Goal: Check status: Check status

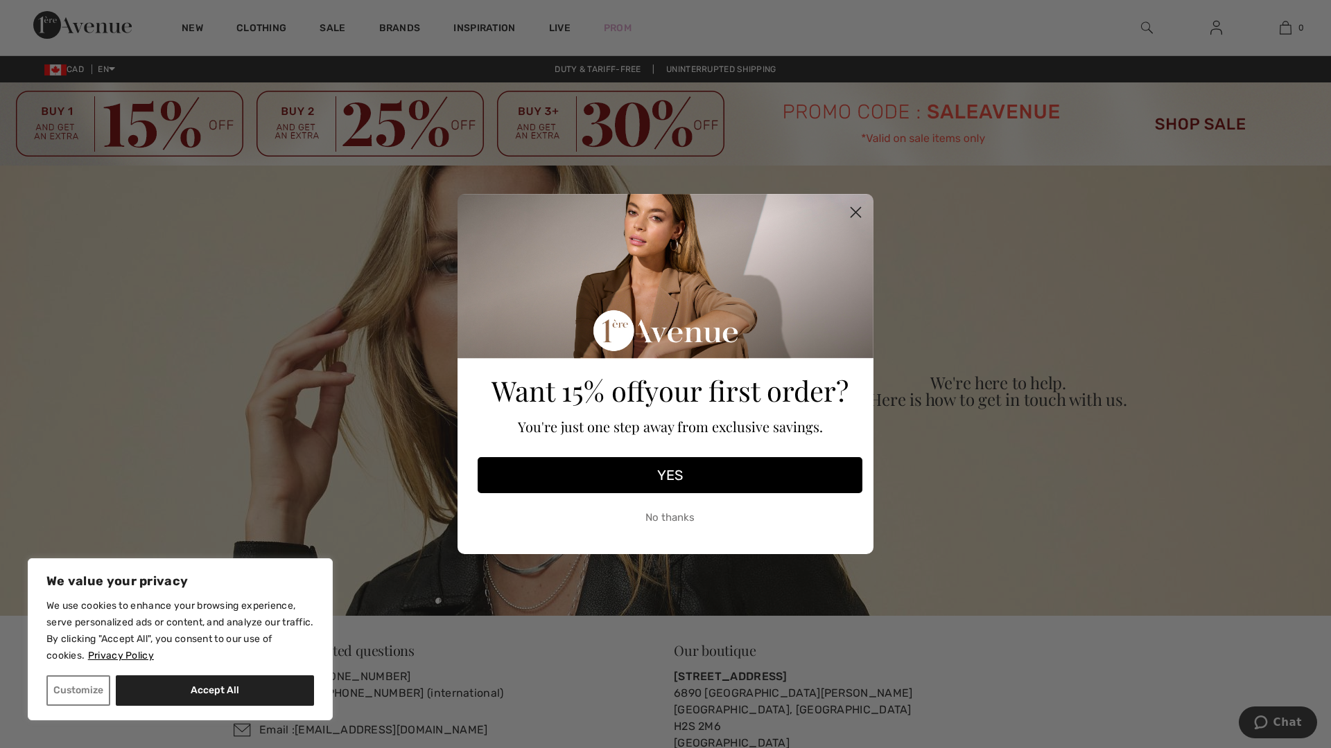
select select "What is the status of my order"
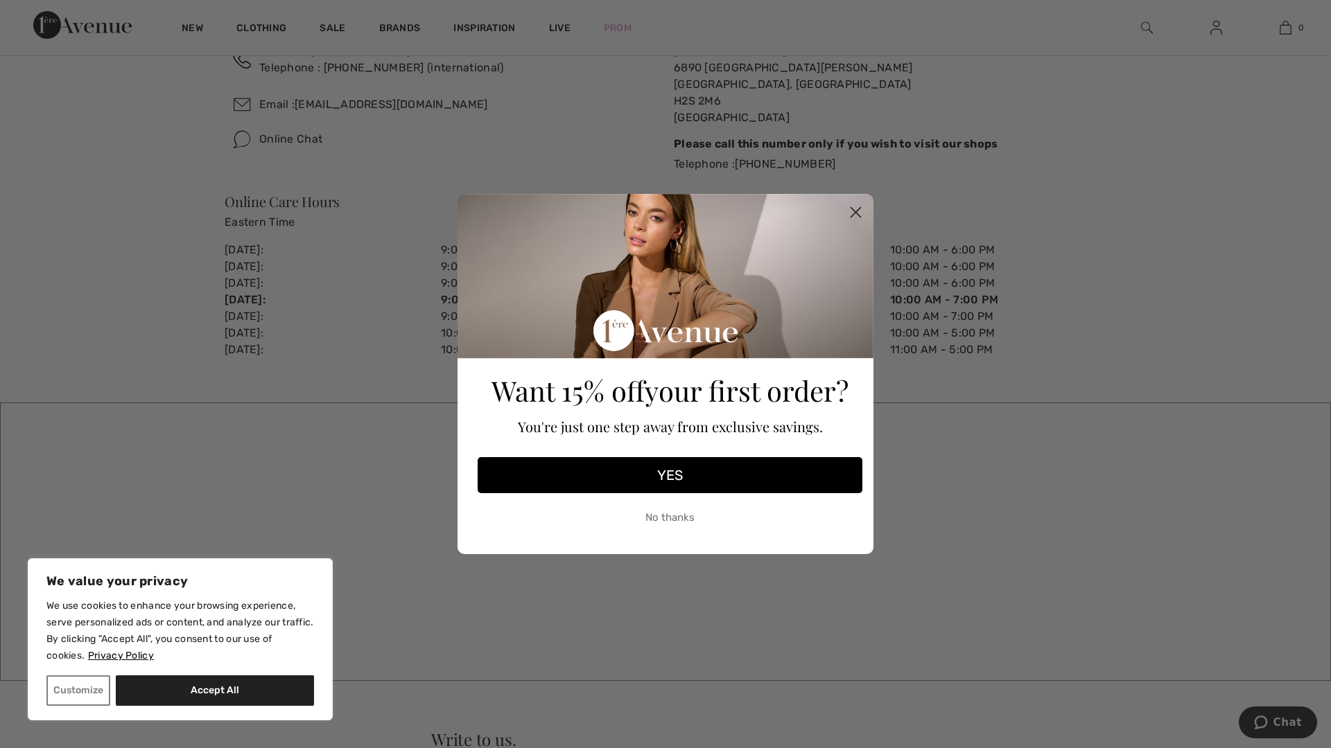
scroll to position [658, 0]
